Goal: Information Seeking & Learning: Learn about a topic

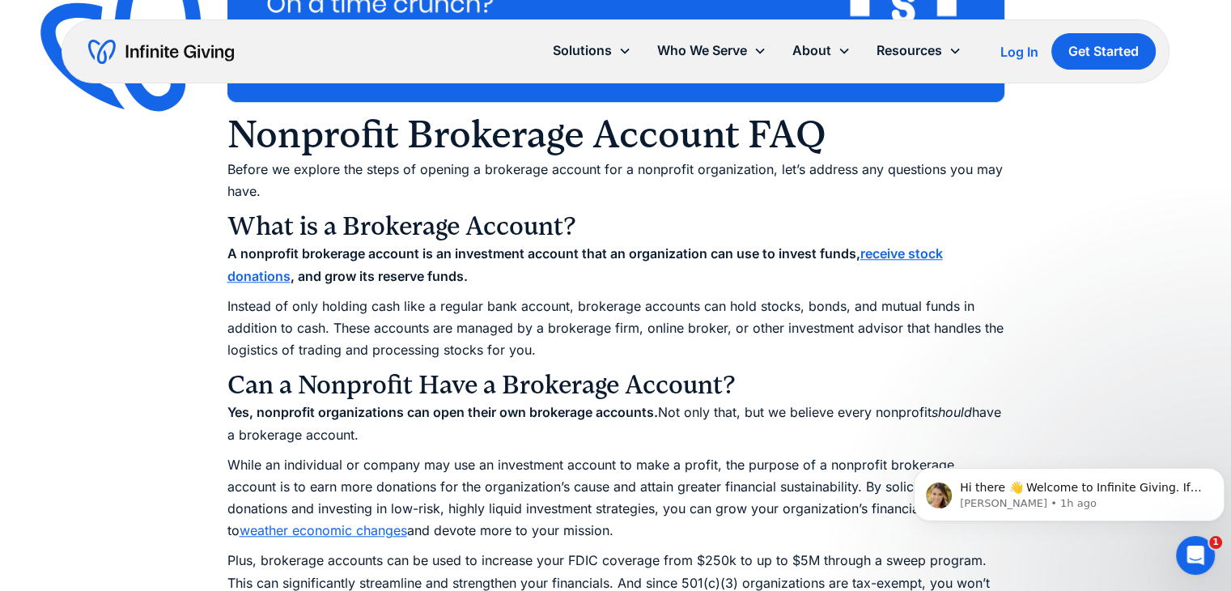
scroll to position [1376, 0]
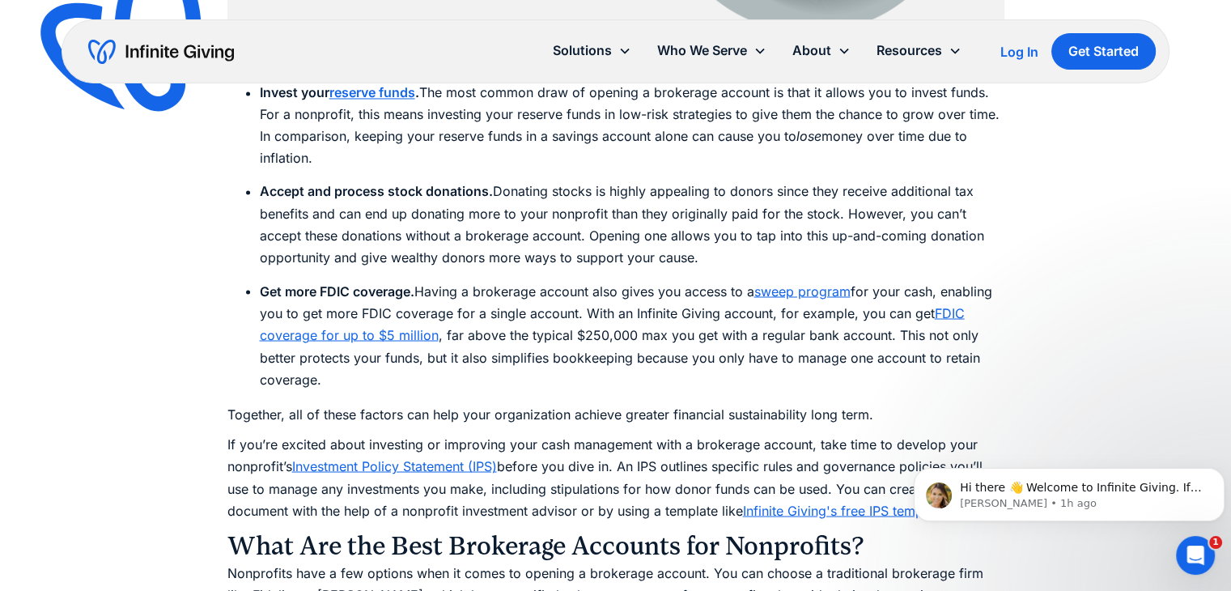
scroll to position [2833, 0]
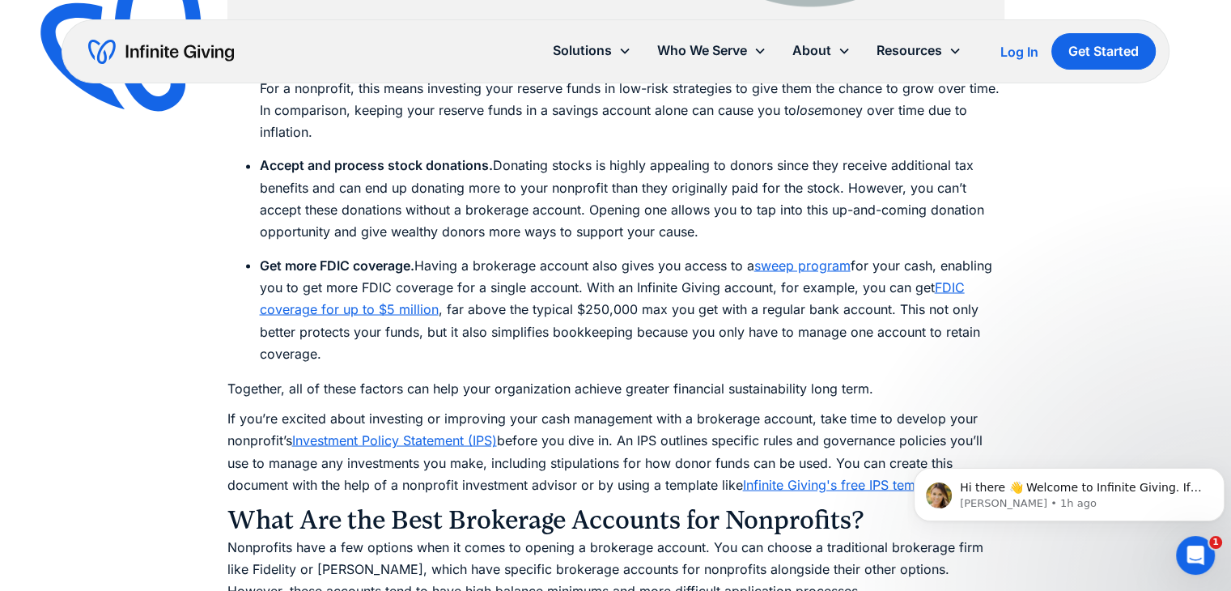
click at [308, 313] on link "FDIC coverage for up to $5 million" at bounding box center [612, 297] width 705 height 38
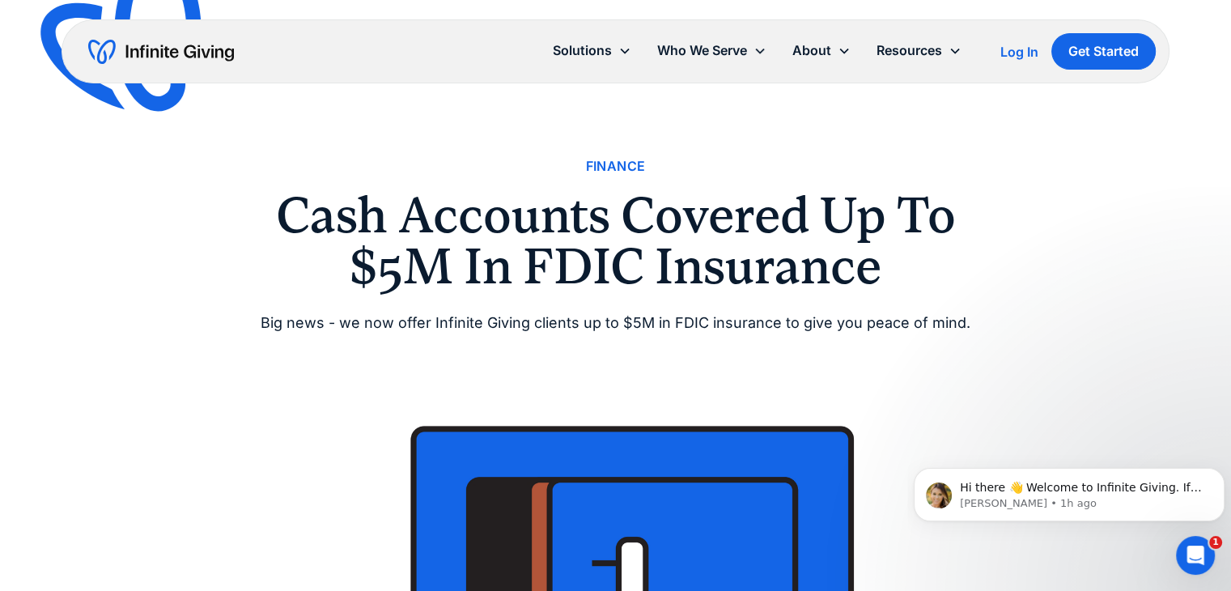
click at [146, 47] on img "home" at bounding box center [161, 52] width 146 height 26
